Goal: Navigation & Orientation: Find specific page/section

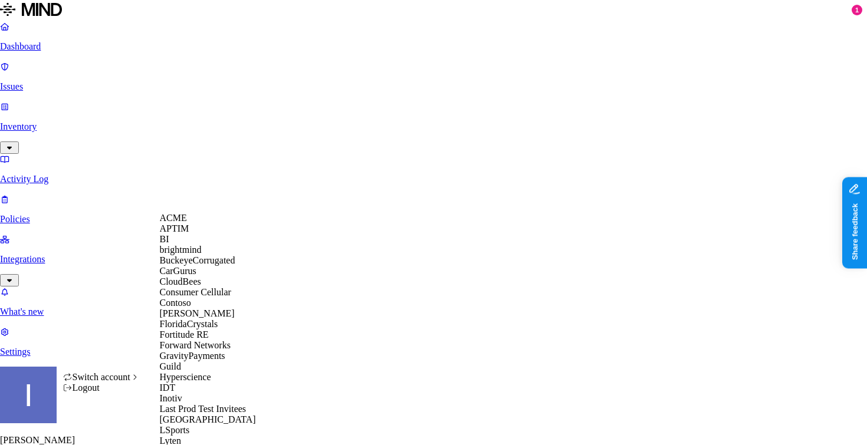
scroll to position [508, 0]
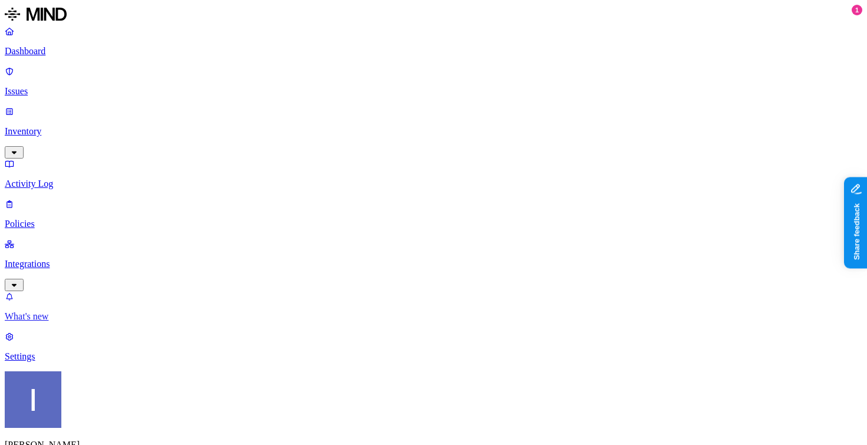
click at [87, 322] on p "What's new" at bounding box center [434, 316] width 858 height 11
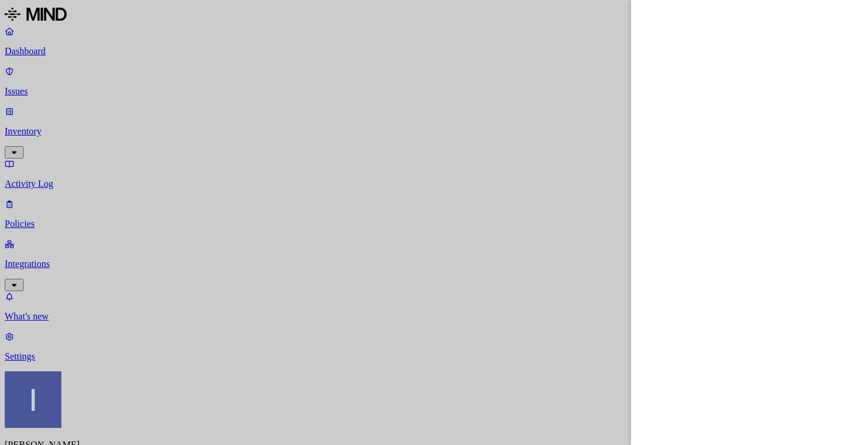
click at [91, 311] on div at bounding box center [433, 222] width 867 height 445
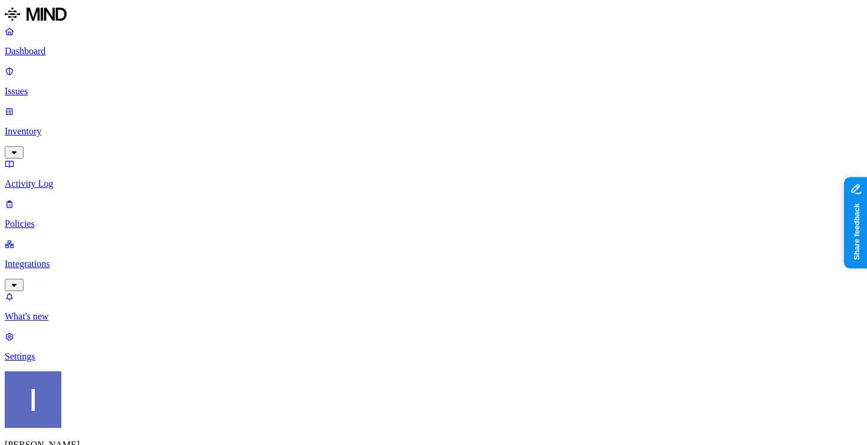
click at [63, 219] on p "Policies" at bounding box center [434, 224] width 858 height 11
click at [91, 86] on p "Issues" at bounding box center [434, 91] width 858 height 11
click at [84, 53] on p "Dashboard" at bounding box center [434, 51] width 858 height 11
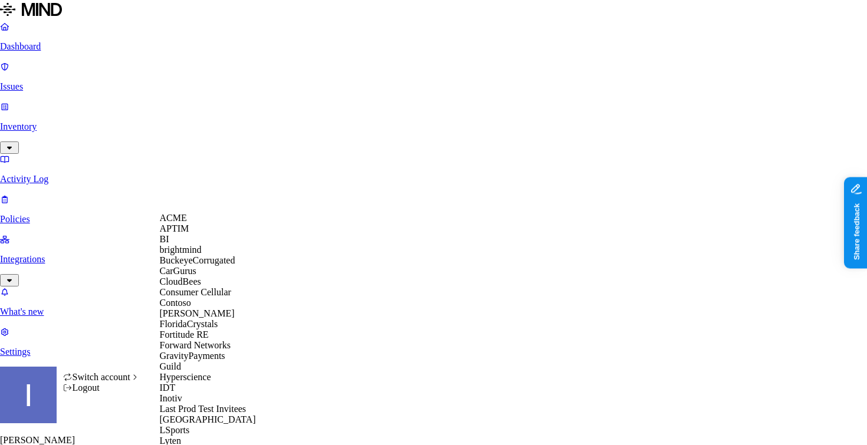
scroll to position [280, 0]
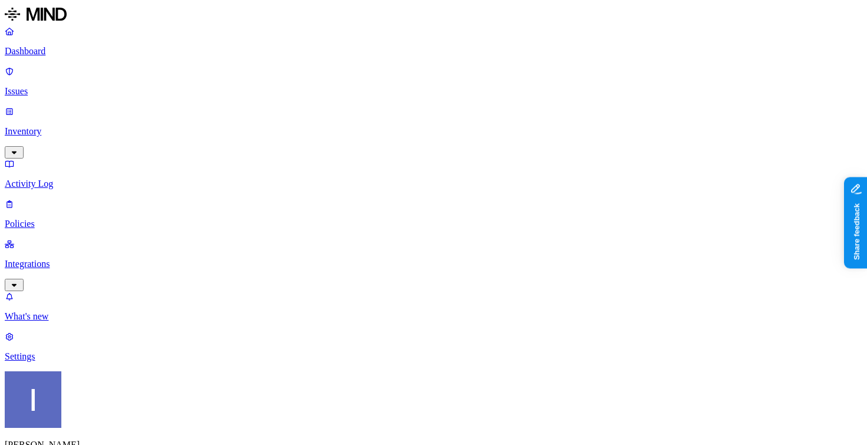
click at [38, 362] on p "Settings" at bounding box center [434, 357] width 858 height 11
click at [33, 219] on p "Policies" at bounding box center [434, 224] width 858 height 11
drag, startPoint x: 56, startPoint y: 156, endPoint x: 74, endPoint y: 153, distance: 17.9
click at [56, 259] on p "Integrations" at bounding box center [434, 264] width 858 height 11
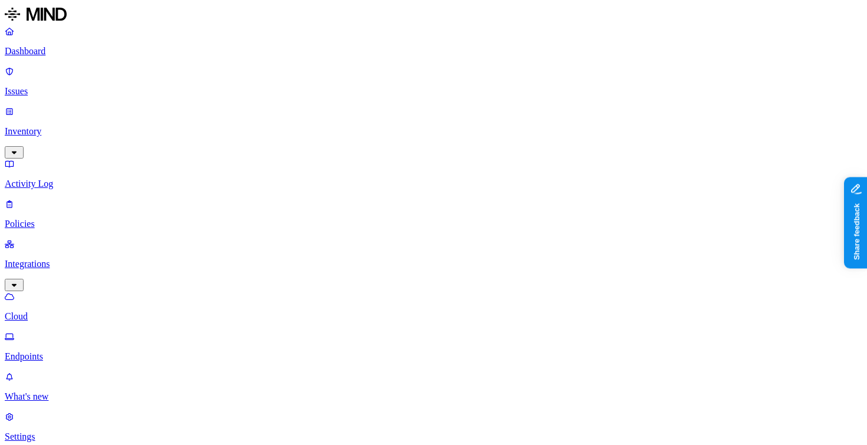
click at [99, 311] on p "Cloud" at bounding box center [434, 316] width 858 height 11
click at [102, 332] on link "Endpoints" at bounding box center [434, 347] width 858 height 31
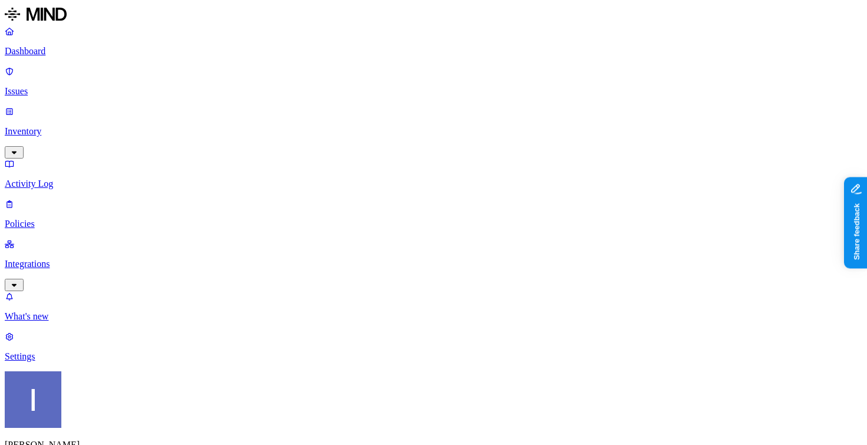
click at [114, 418] on div "Itai Schwartz Openweb" at bounding box center [434, 432] width 858 height 121
click at [97, 126] on p "Inventory" at bounding box center [434, 131] width 858 height 11
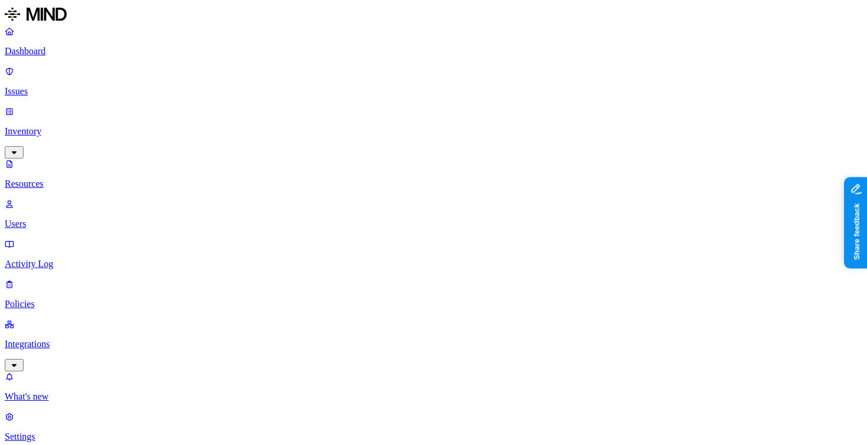
scroll to position [1, 0]
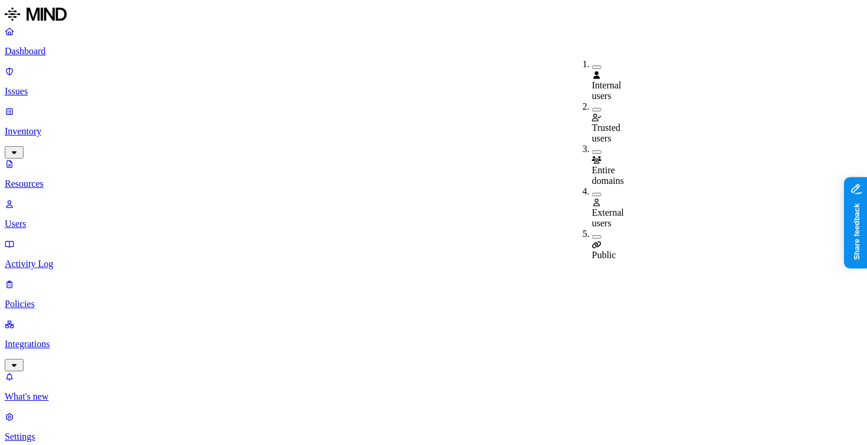
type button "on"
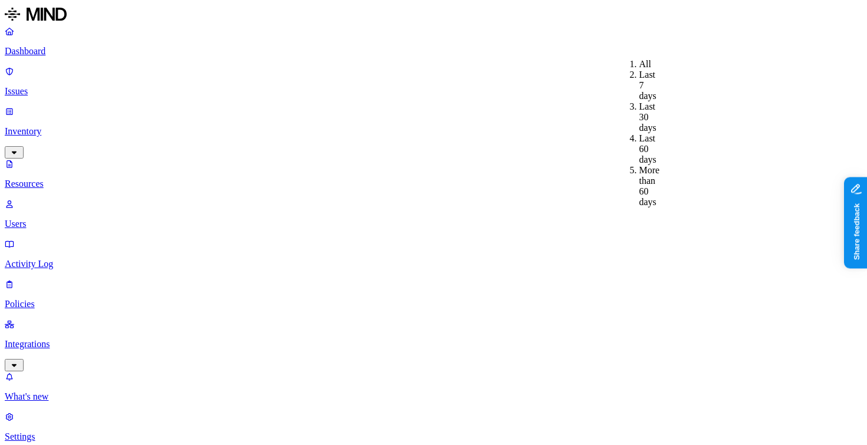
type input ","
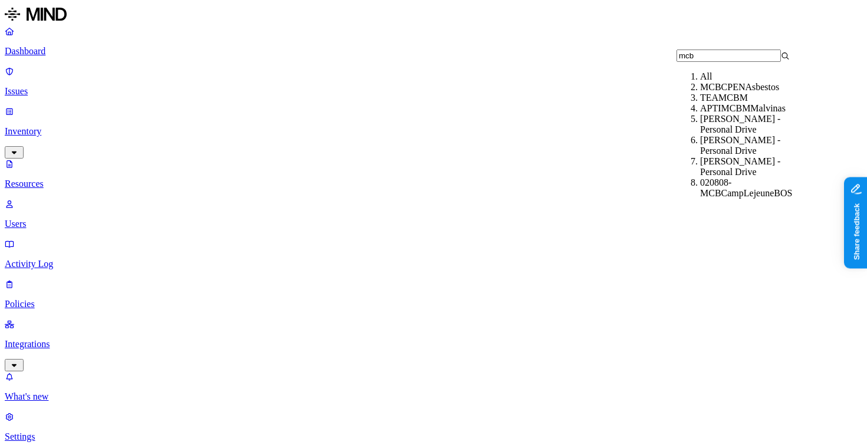
type input "mcbr"
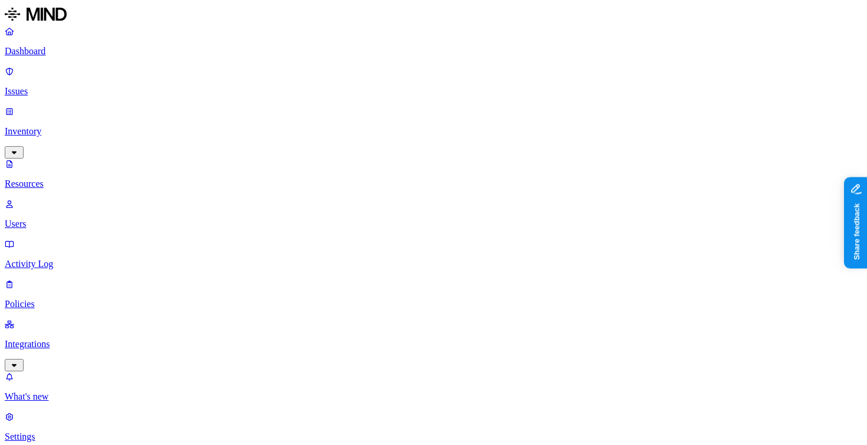
scroll to position [394, 0]
drag, startPoint x: 517, startPoint y: 82, endPoint x: 312, endPoint y: 123, distance: 209.3
drag, startPoint x: 403, startPoint y: 84, endPoint x: 302, endPoint y: 84, distance: 101.5
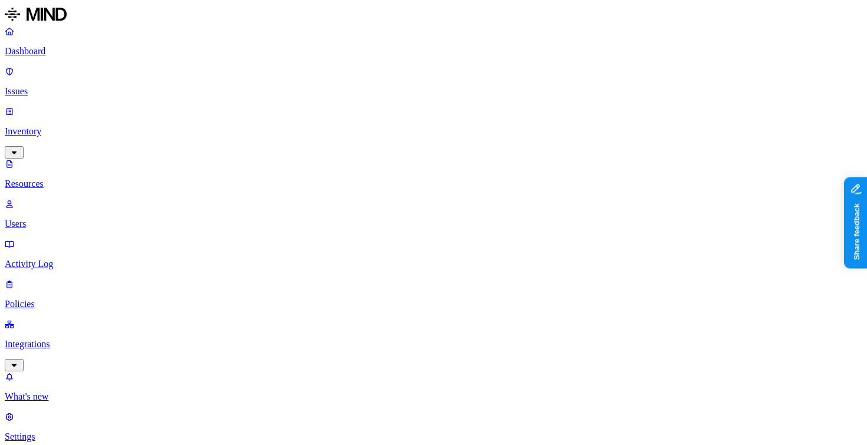
drag, startPoint x: 747, startPoint y: 90, endPoint x: 867, endPoint y: 94, distance: 119.8
click at [99, 432] on p "Settings" at bounding box center [434, 437] width 858 height 11
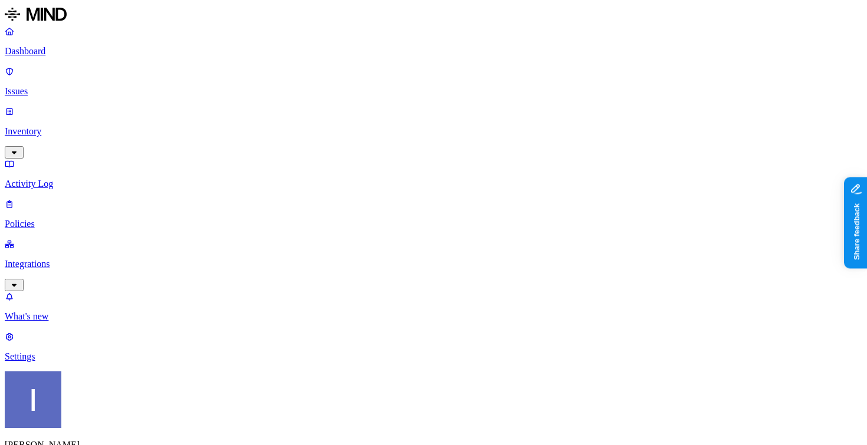
click at [58, 168] on nav "Dashboard Issues Inventory Activity Log Policies Integrations What's new 1 Sett…" at bounding box center [434, 194] width 858 height 336
click at [61, 259] on p "Integrations" at bounding box center [434, 264] width 858 height 11
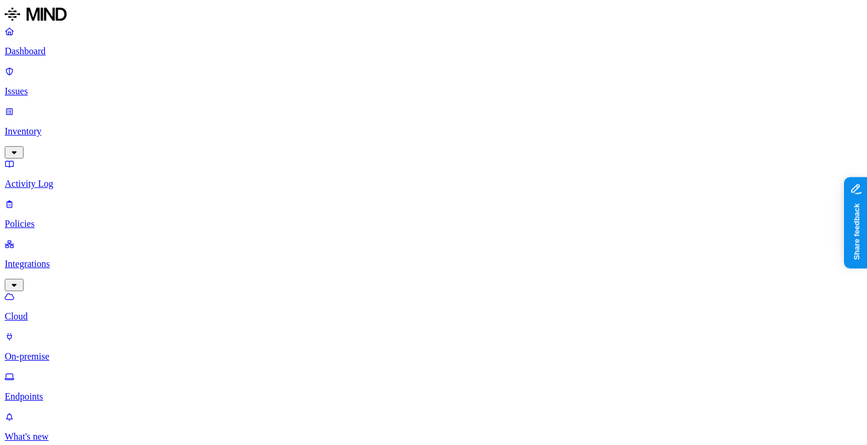
click at [58, 332] on link "On-premise" at bounding box center [434, 347] width 858 height 31
click at [57, 392] on p "Endpoints" at bounding box center [434, 397] width 858 height 11
click at [71, 239] on link "Integrations" at bounding box center [434, 264] width 858 height 51
click at [78, 219] on p "Policies" at bounding box center [434, 224] width 858 height 11
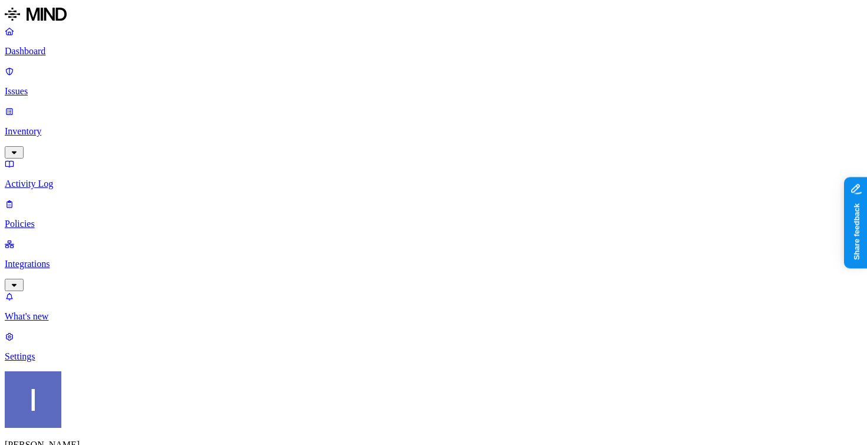
click at [83, 179] on p "Activity Log" at bounding box center [434, 184] width 858 height 11
click at [78, 239] on link "Integrations" at bounding box center [434, 264] width 858 height 51
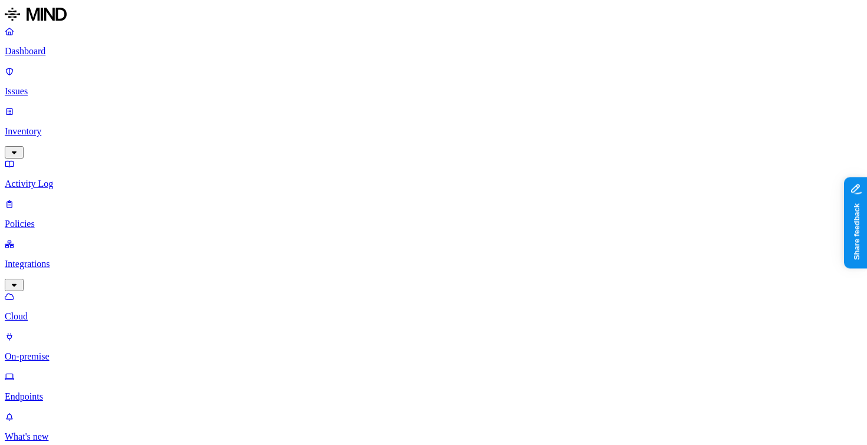
click at [77, 179] on p "Activity Log" at bounding box center [434, 184] width 858 height 11
click at [81, 106] on link "Inventory" at bounding box center [434, 131] width 858 height 51
click at [73, 219] on p "Users" at bounding box center [434, 224] width 858 height 11
type input "nicolas.mcbride"
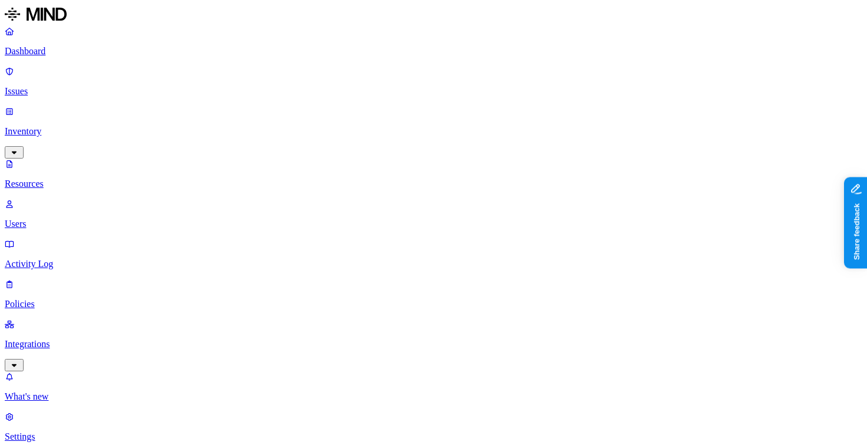
click at [77, 432] on p "Settings" at bounding box center [434, 437] width 858 height 11
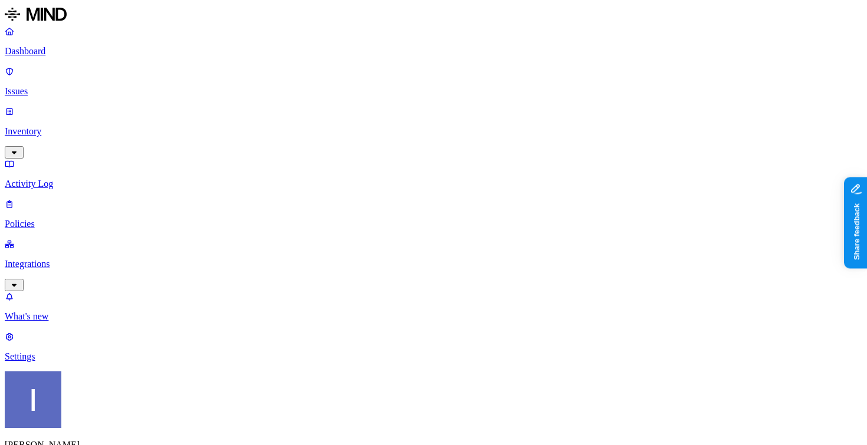
click at [72, 126] on p "Inventory" at bounding box center [434, 131] width 858 height 11
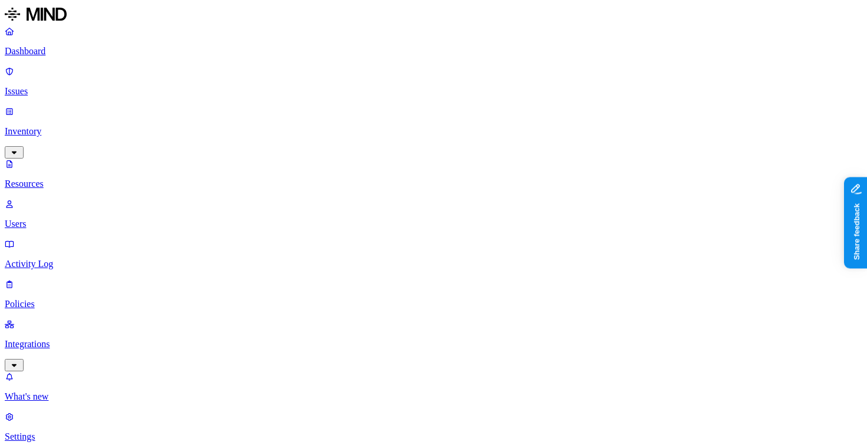
click at [72, 159] on link "Resources" at bounding box center [434, 174] width 858 height 31
click at [81, 199] on link "Users" at bounding box center [434, 214] width 858 height 31
paste input "nicholas.mcbride@aptim.com"
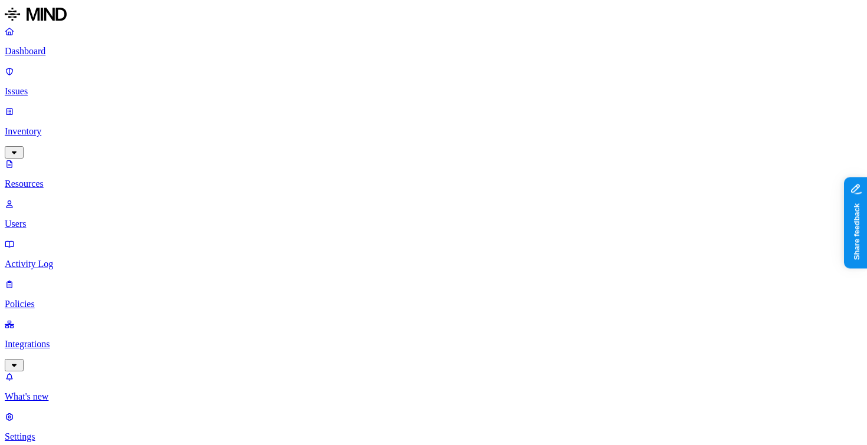
type input "nicholas.mcbride@aptim.com"
drag, startPoint x: 671, startPoint y: 138, endPoint x: 816, endPoint y: 155, distance: 145.5
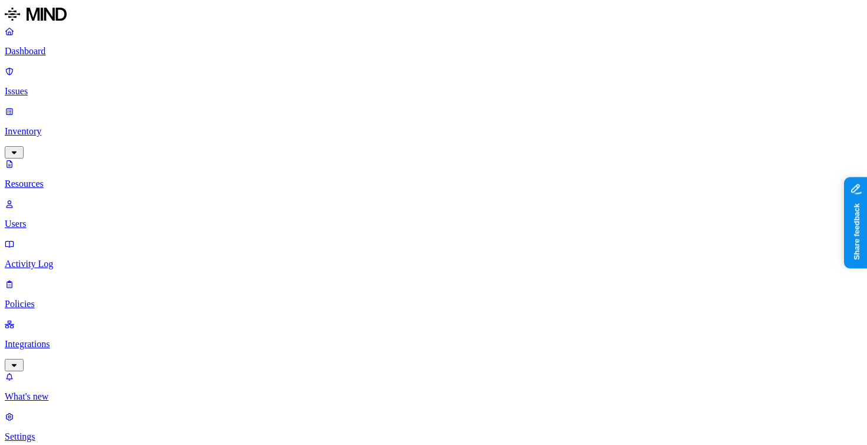
scroll to position [160, 0]
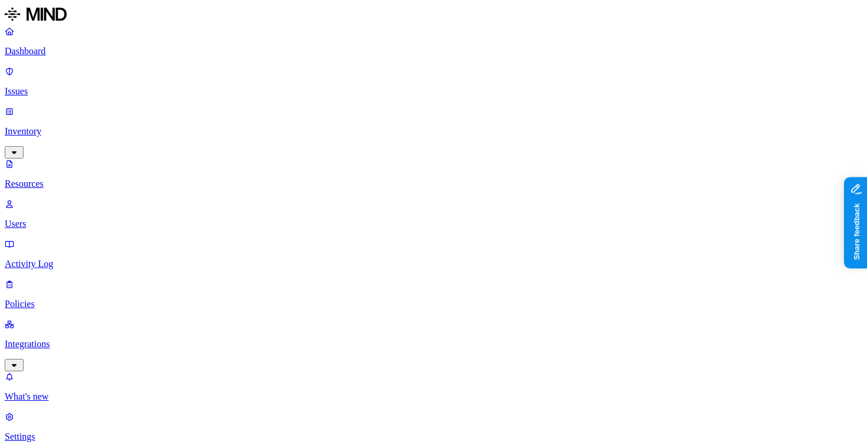
click at [96, 432] on p "Settings" at bounding box center [434, 437] width 858 height 11
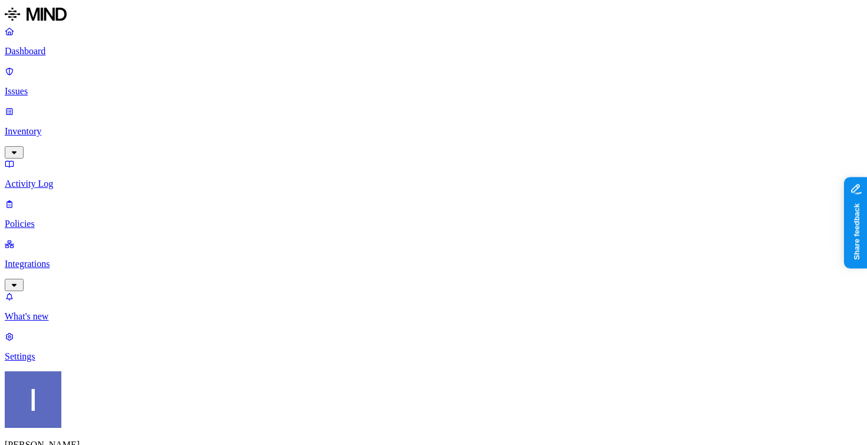
click at [34, 106] on link "Inventory" at bounding box center [434, 131] width 858 height 51
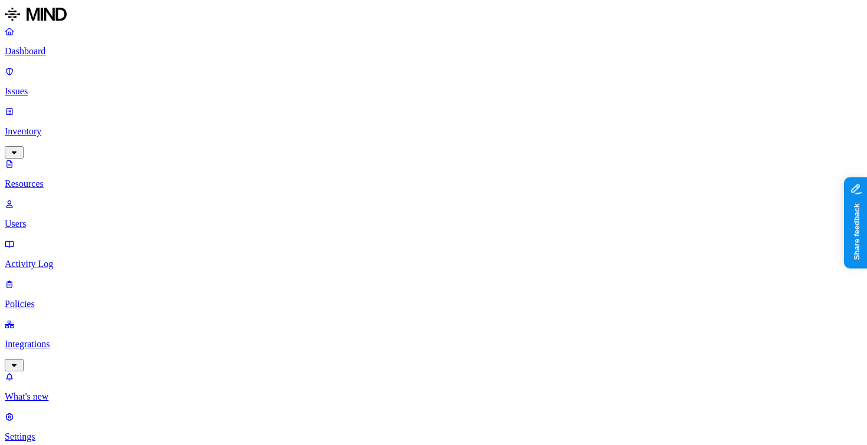
click at [61, 142] on div "Dashboard Issues Inventory Resources Users Activity Log Policies Integrations" at bounding box center [434, 199] width 858 height 346
click at [66, 219] on p "Users" at bounding box center [434, 224] width 858 height 11
paste input "stuart.clark@aptim.com"
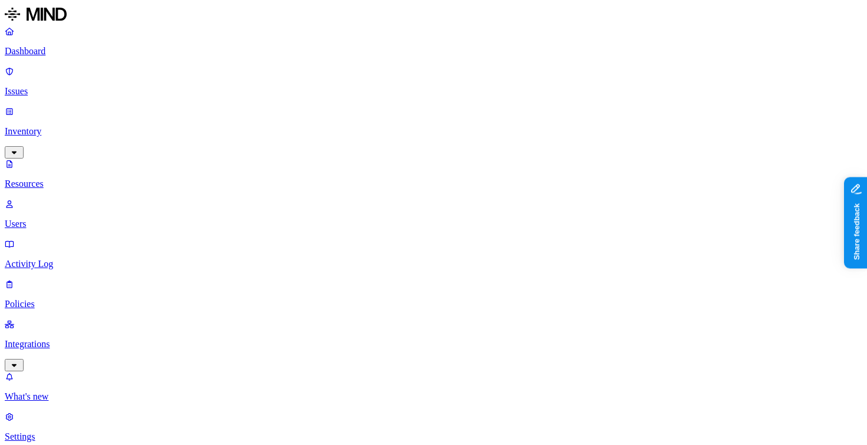
type input "stuart.clark@aptim.com"
drag, startPoint x: 670, startPoint y: 142, endPoint x: 850, endPoint y: 142, distance: 179.9
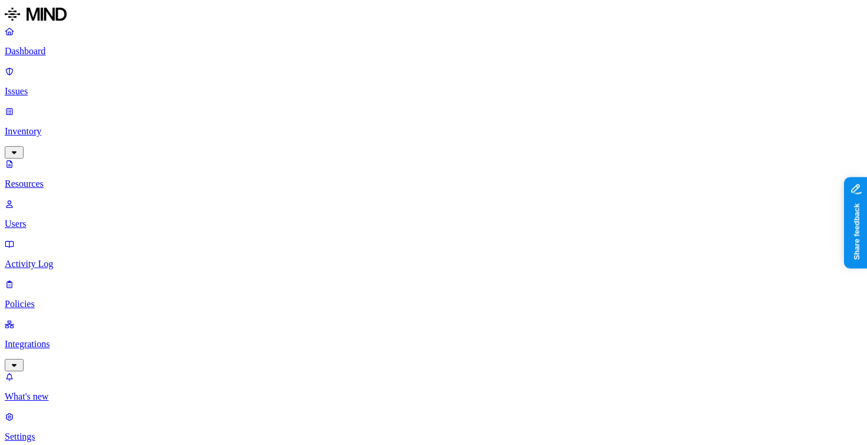
scroll to position [0, 0]
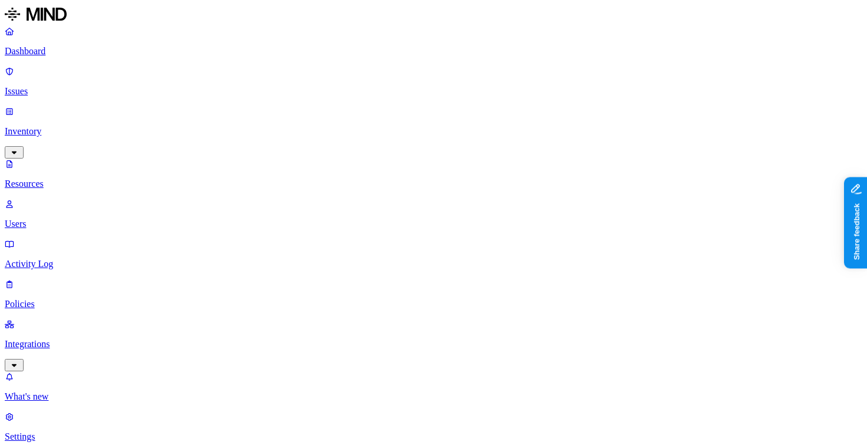
click at [103, 63] on div "Dashboard Issues Inventory Resources Users Activity Log Policies Integrations" at bounding box center [434, 199] width 858 height 346
click at [61, 47] on p "Dashboard" at bounding box center [434, 51] width 858 height 11
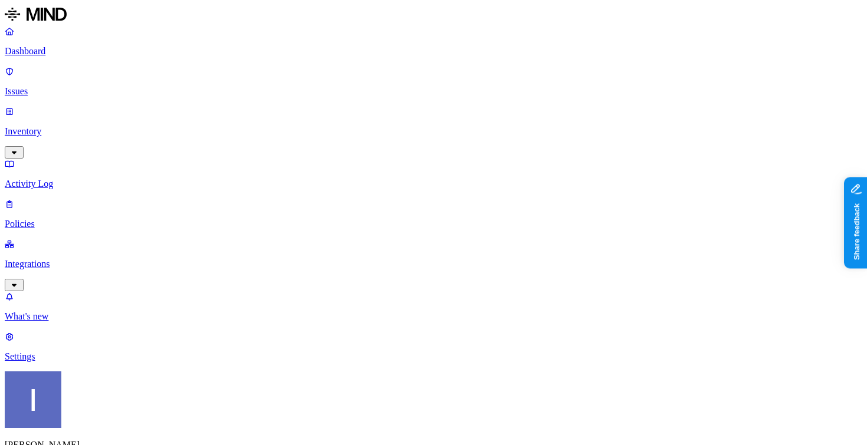
click at [121, 422] on div "Itai Schwartz APTIM" at bounding box center [434, 432] width 858 height 121
click at [97, 440] on p "[PERSON_NAME]" at bounding box center [434, 445] width 858 height 11
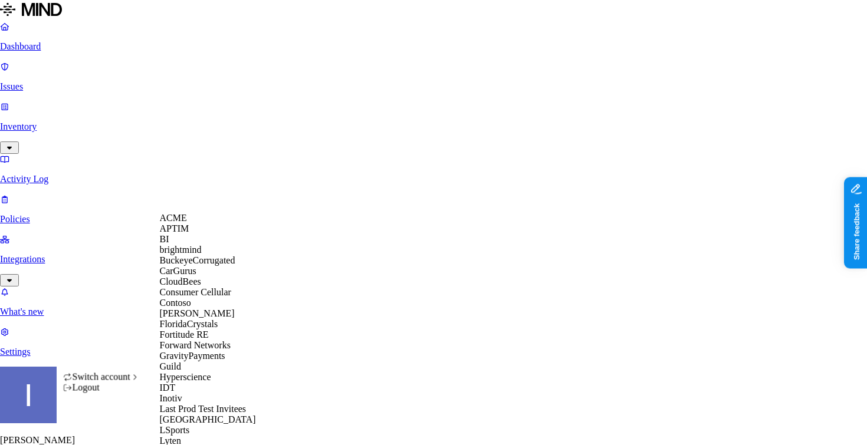
scroll to position [691, 0]
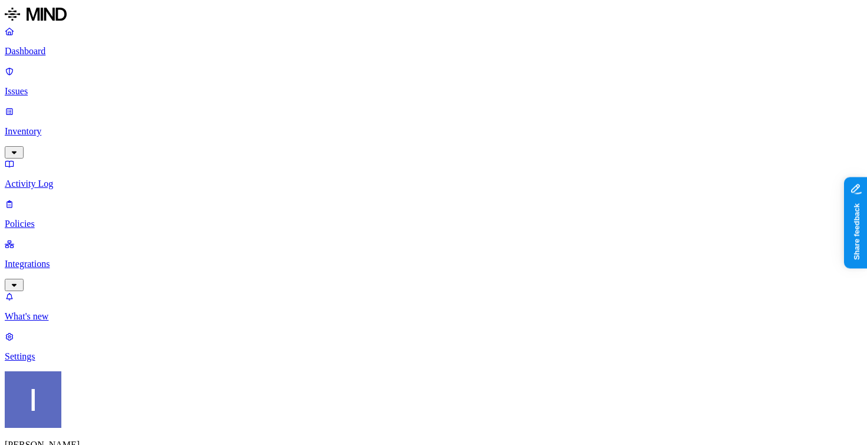
drag, startPoint x: 447, startPoint y: 99, endPoint x: 438, endPoint y: -39, distance: 138.3
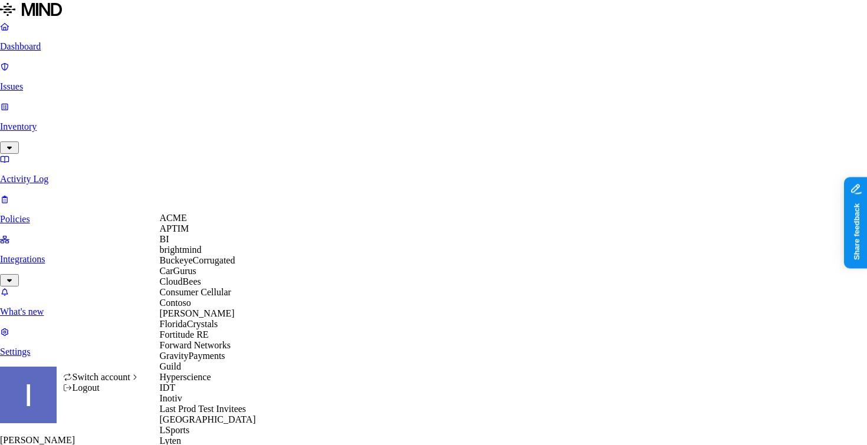
scroll to position [0, 0]
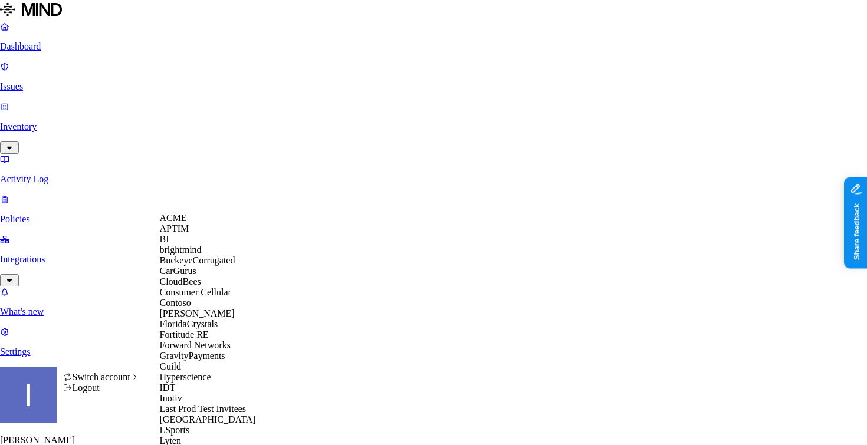
scroll to position [615, 0]
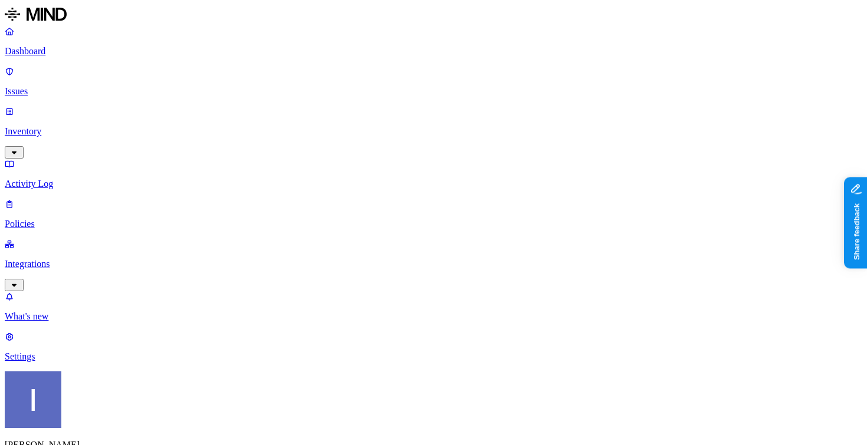
click at [100, 362] on div "What's new 1 Settings" at bounding box center [434, 326] width 858 height 71
click at [40, 362] on p "Settings" at bounding box center [434, 357] width 858 height 11
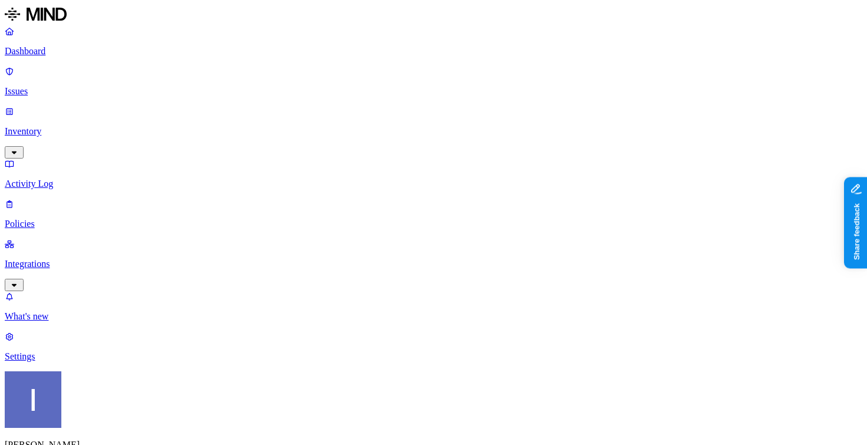
click at [89, 239] on link "Integrations" at bounding box center [434, 264] width 858 height 51
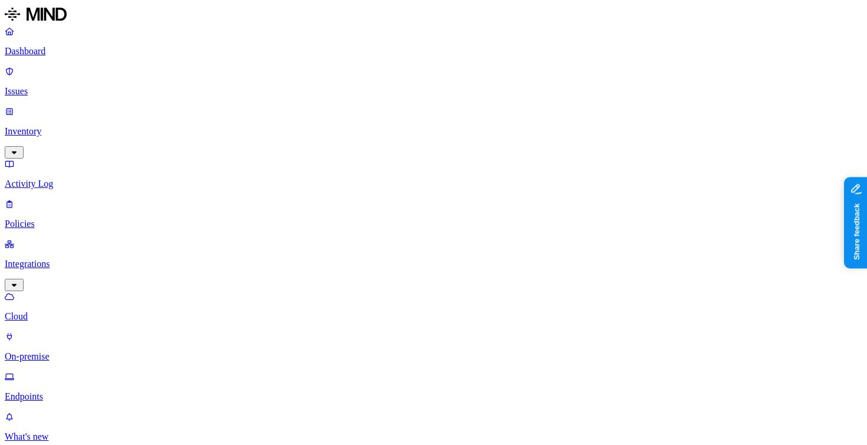
click at [93, 392] on p "Endpoints" at bounding box center [434, 397] width 858 height 11
